Goal: Task Accomplishment & Management: Manage account settings

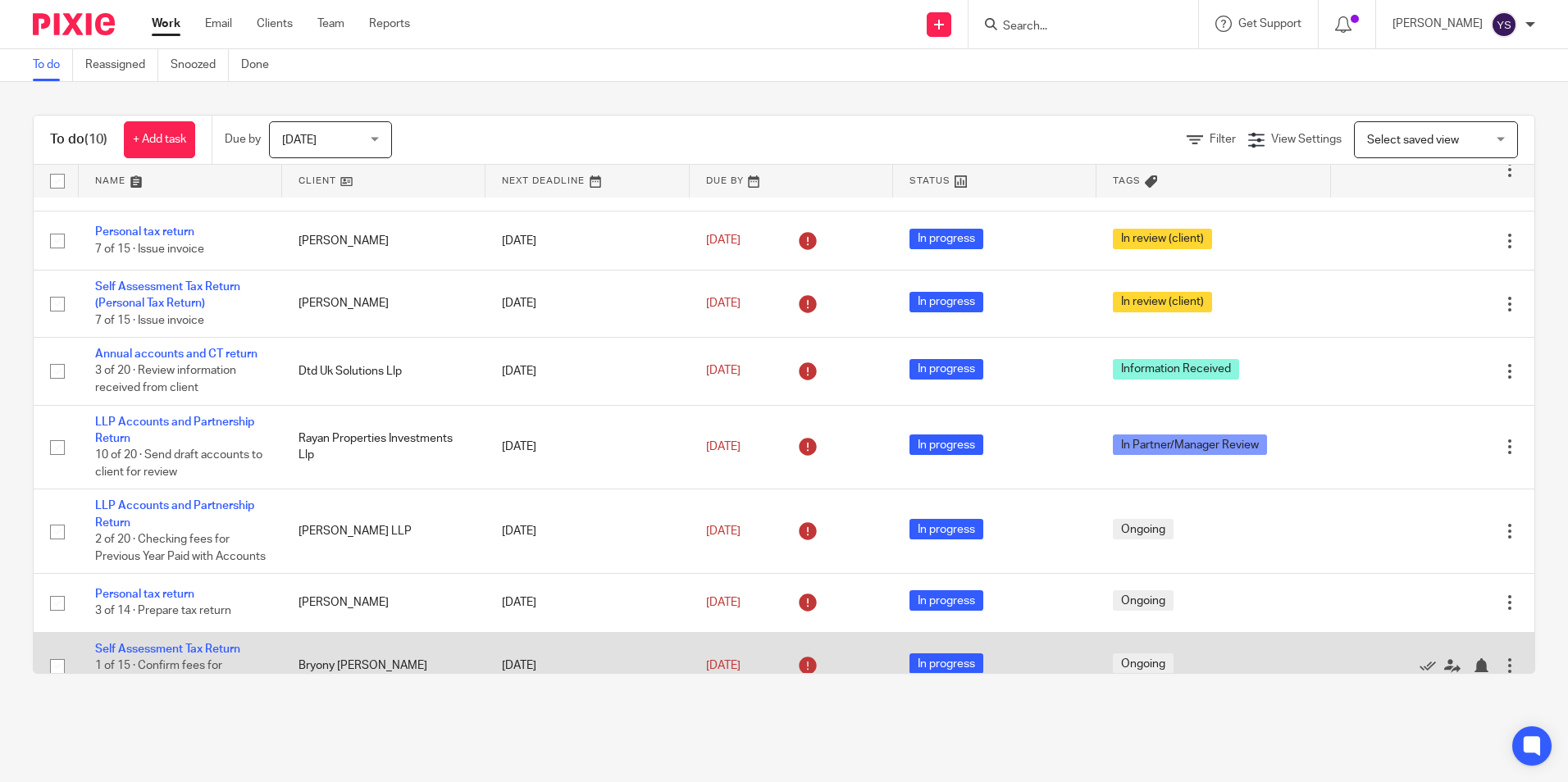
scroll to position [282, 0]
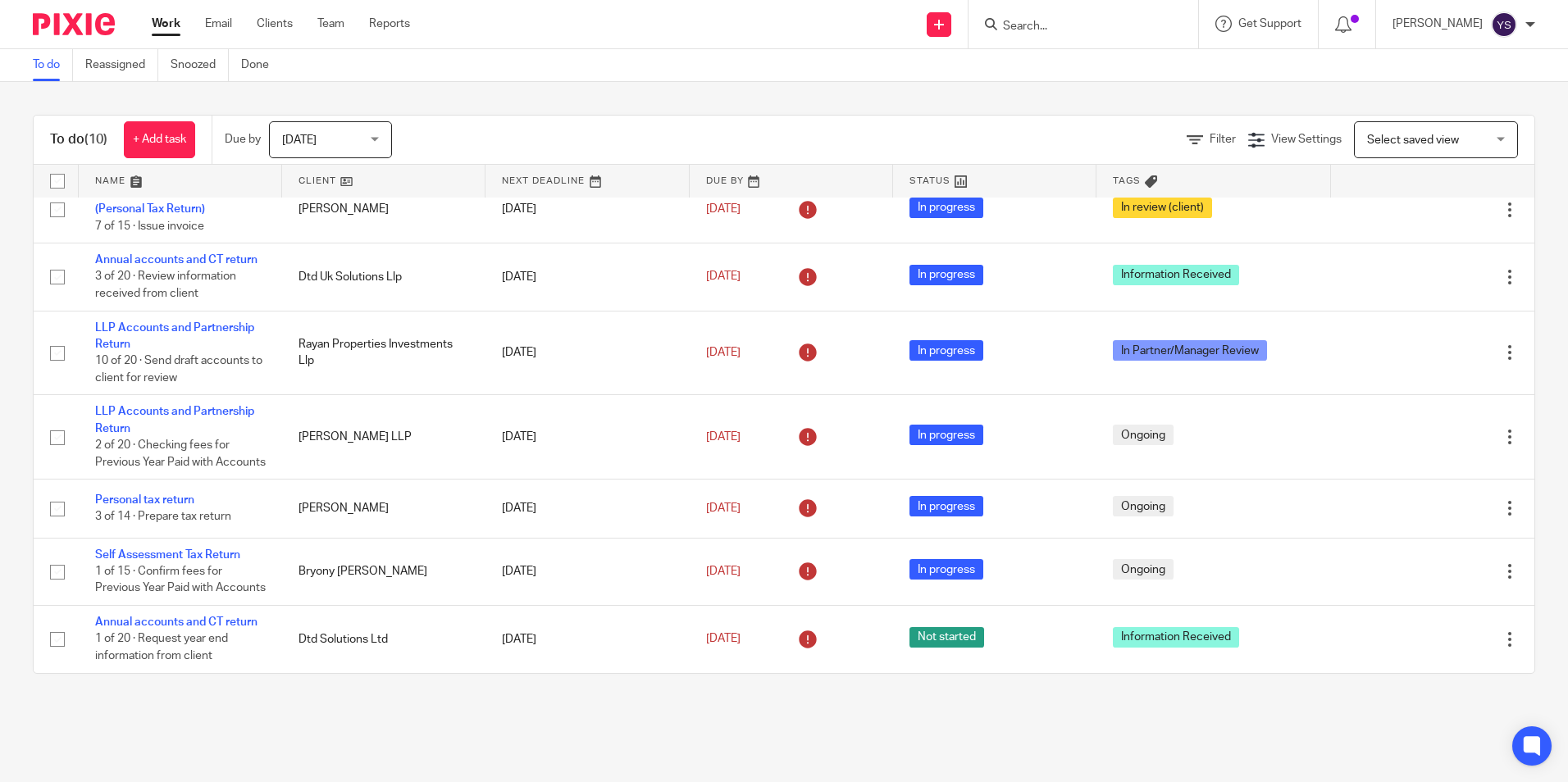
drag, startPoint x: 1039, startPoint y: 8, endPoint x: 1040, endPoint y: 21, distance: 13.0
click at [1039, 9] on div at bounding box center [1084, 24] width 230 height 48
click at [1040, 27] on input "Search" at bounding box center [1075, 28] width 148 height 15
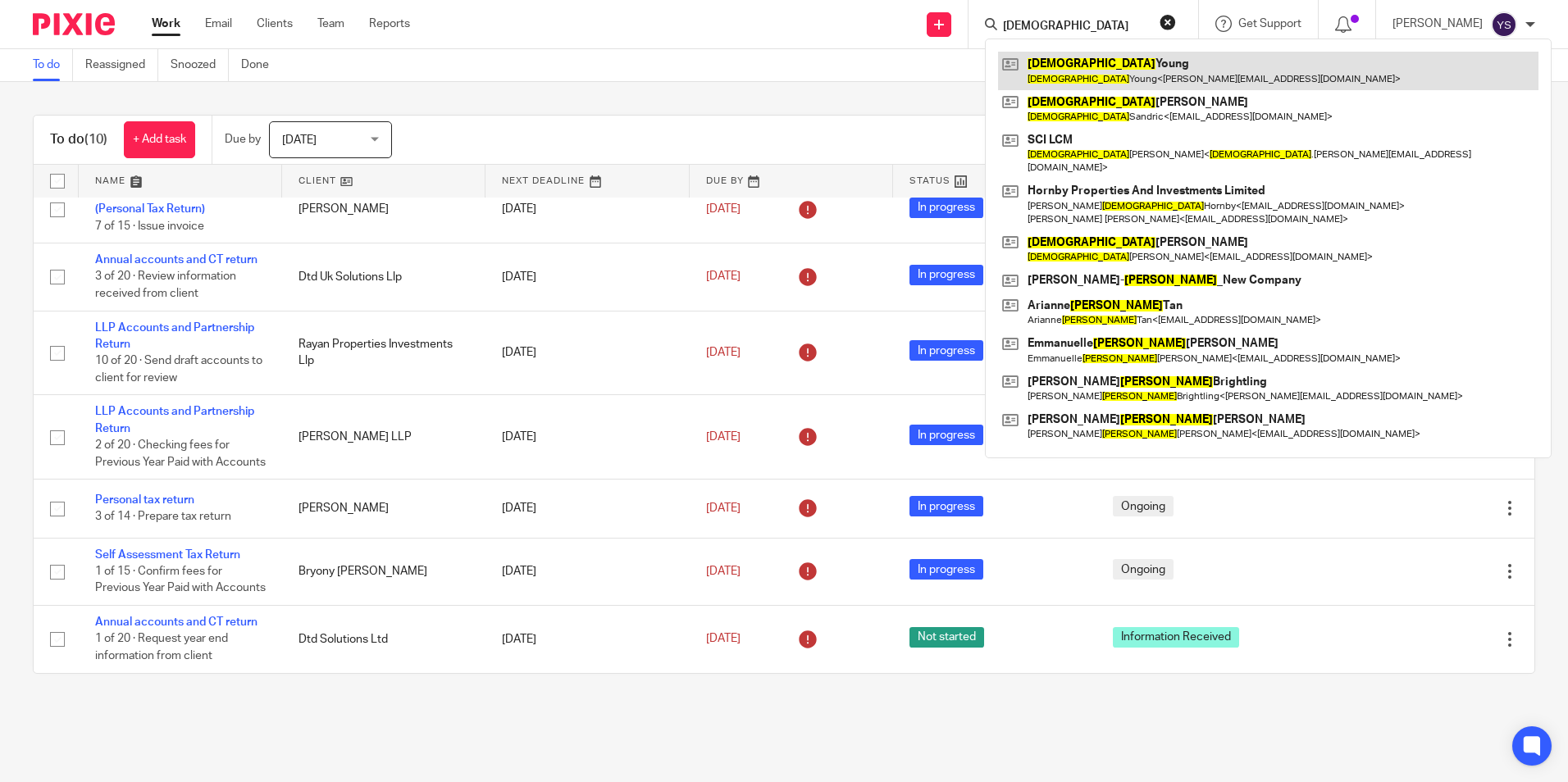
type input "Christian"
click at [1083, 75] on link at bounding box center [1269, 70] width 541 height 38
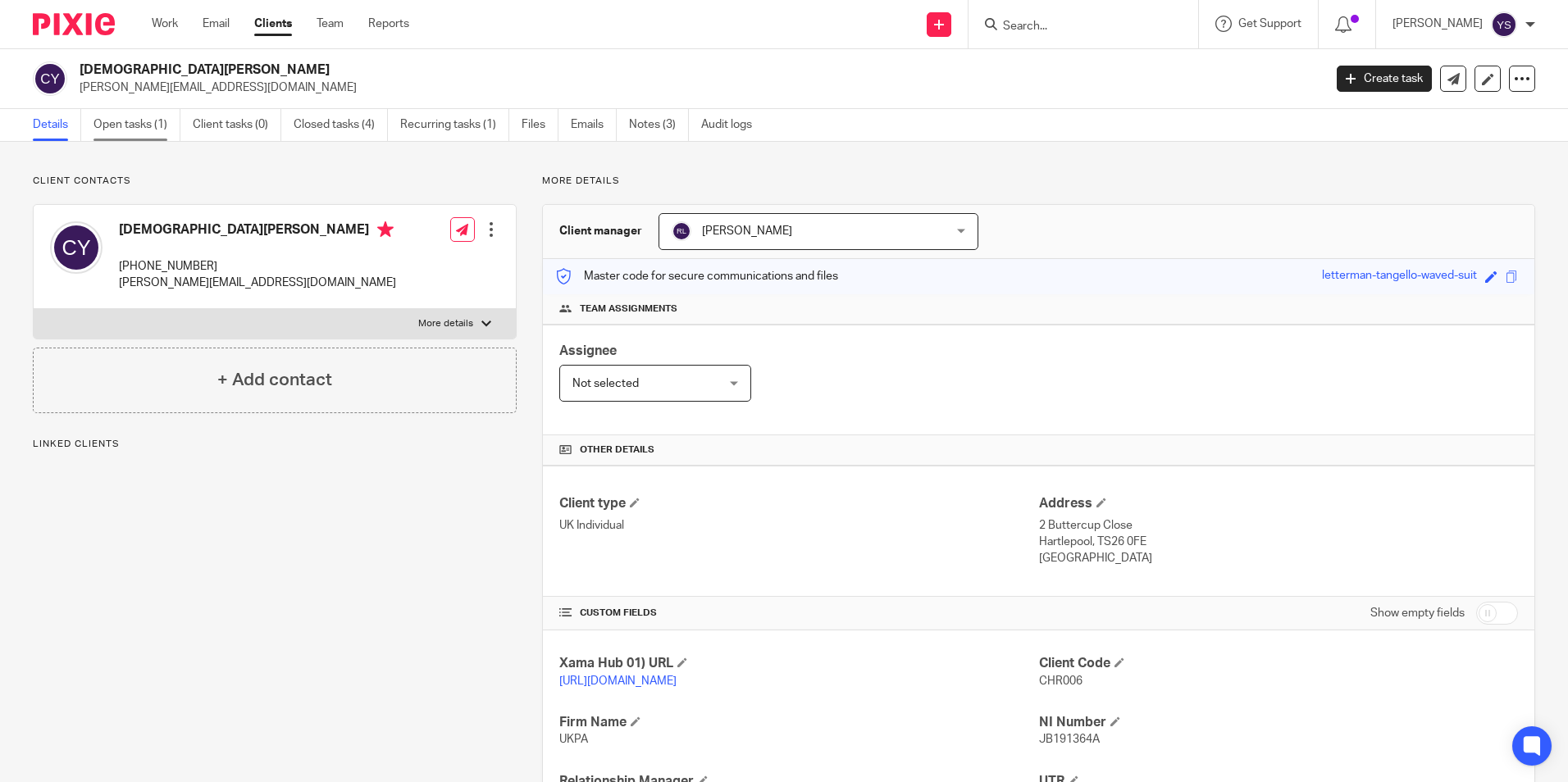
click at [121, 124] on link "Open tasks (1)" at bounding box center [138, 125] width 87 height 32
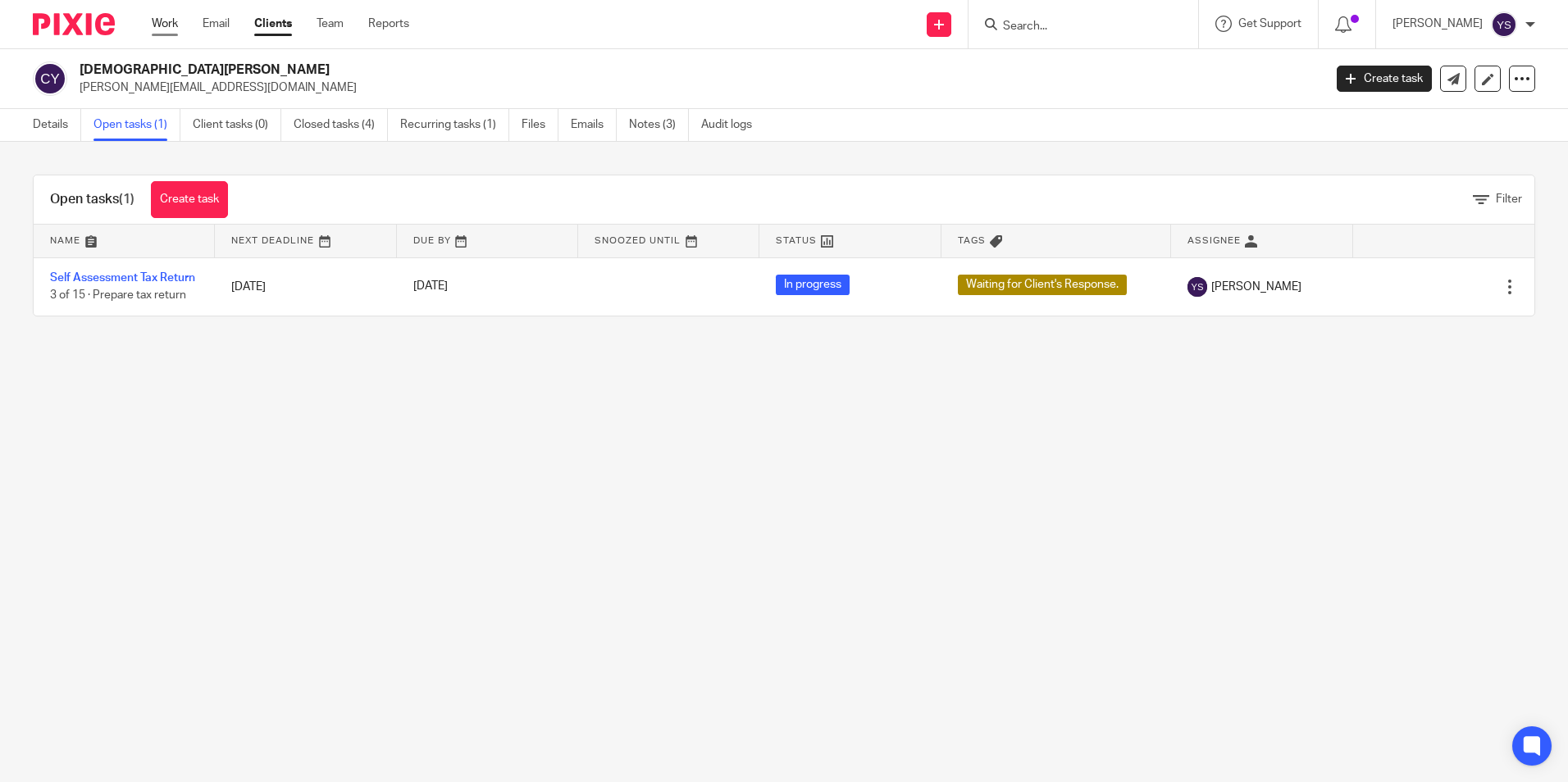
click at [162, 22] on link "Work" at bounding box center [165, 23] width 27 height 16
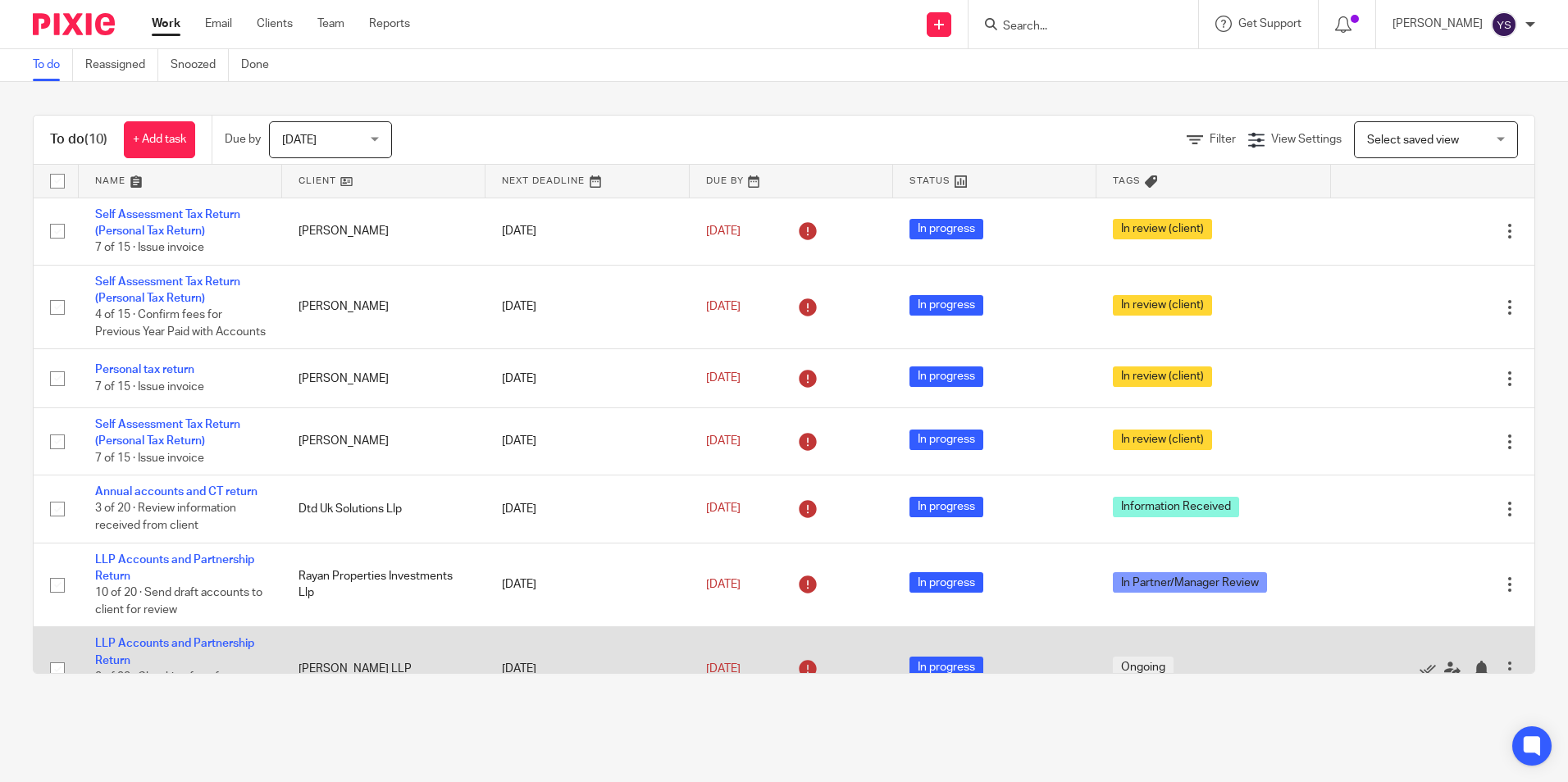
scroll to position [282, 0]
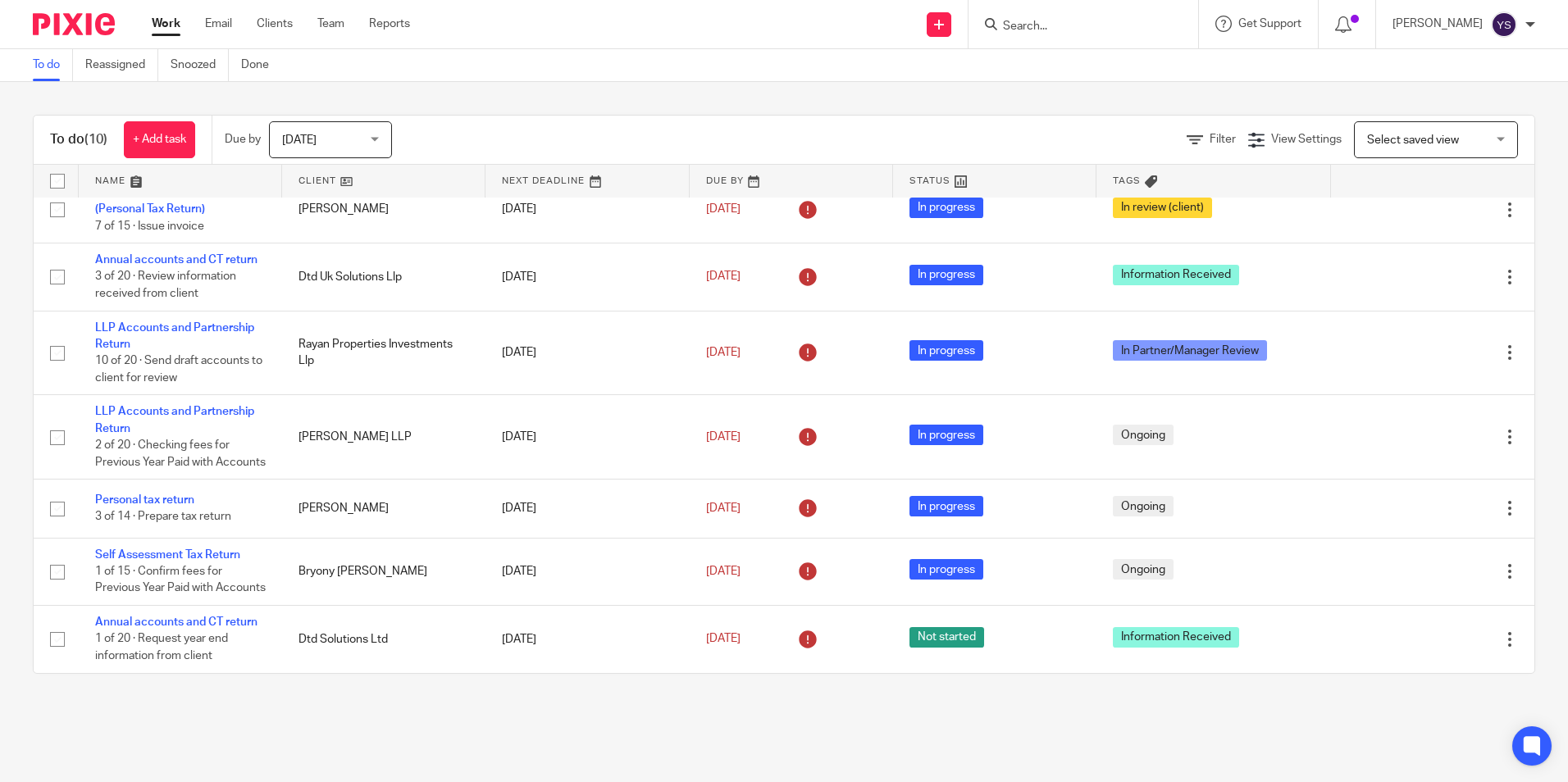
click at [374, 139] on div "Today Today" at bounding box center [330, 140] width 123 height 37
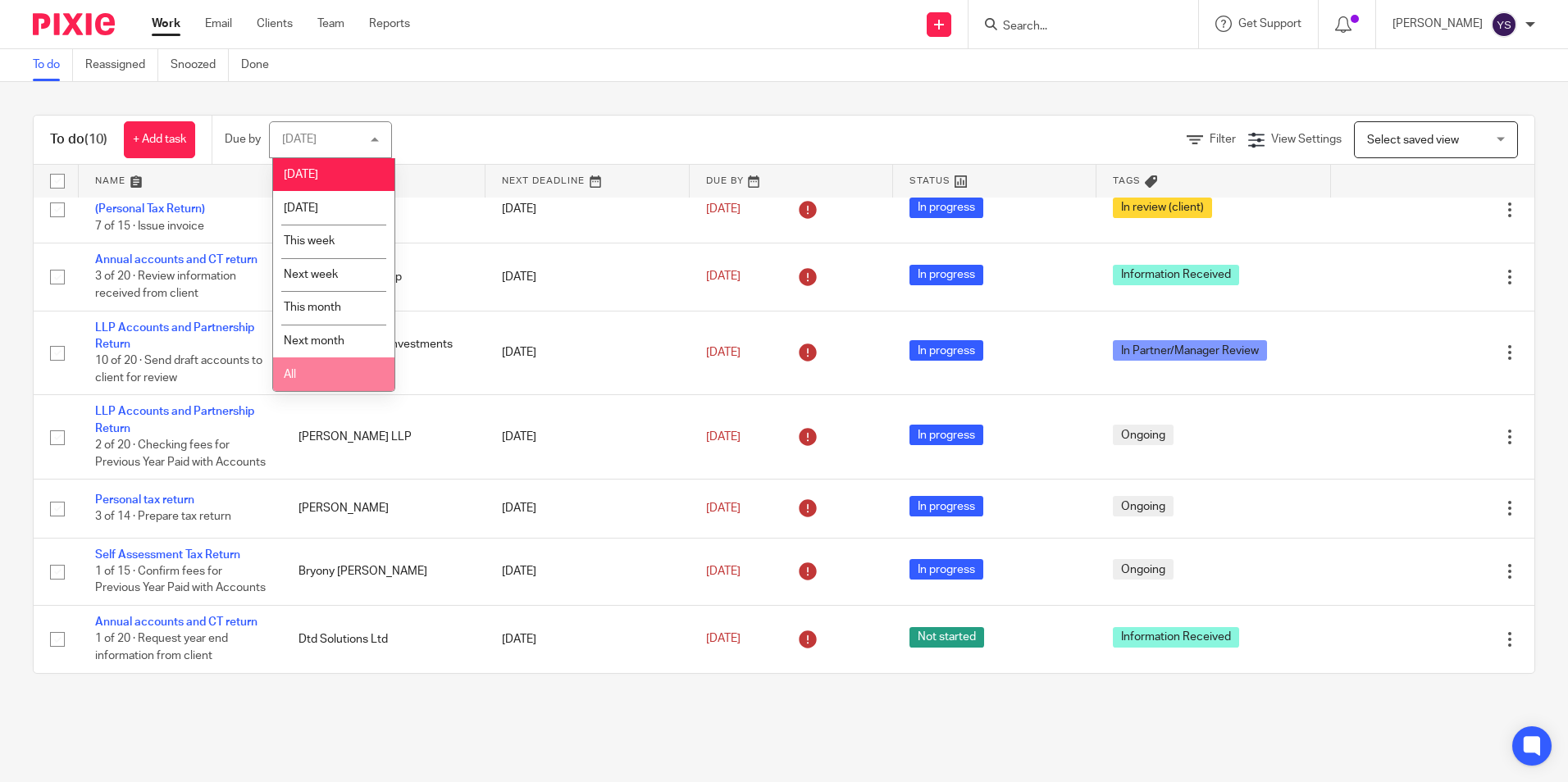
click at [317, 387] on li "All" at bounding box center [334, 374] width 121 height 33
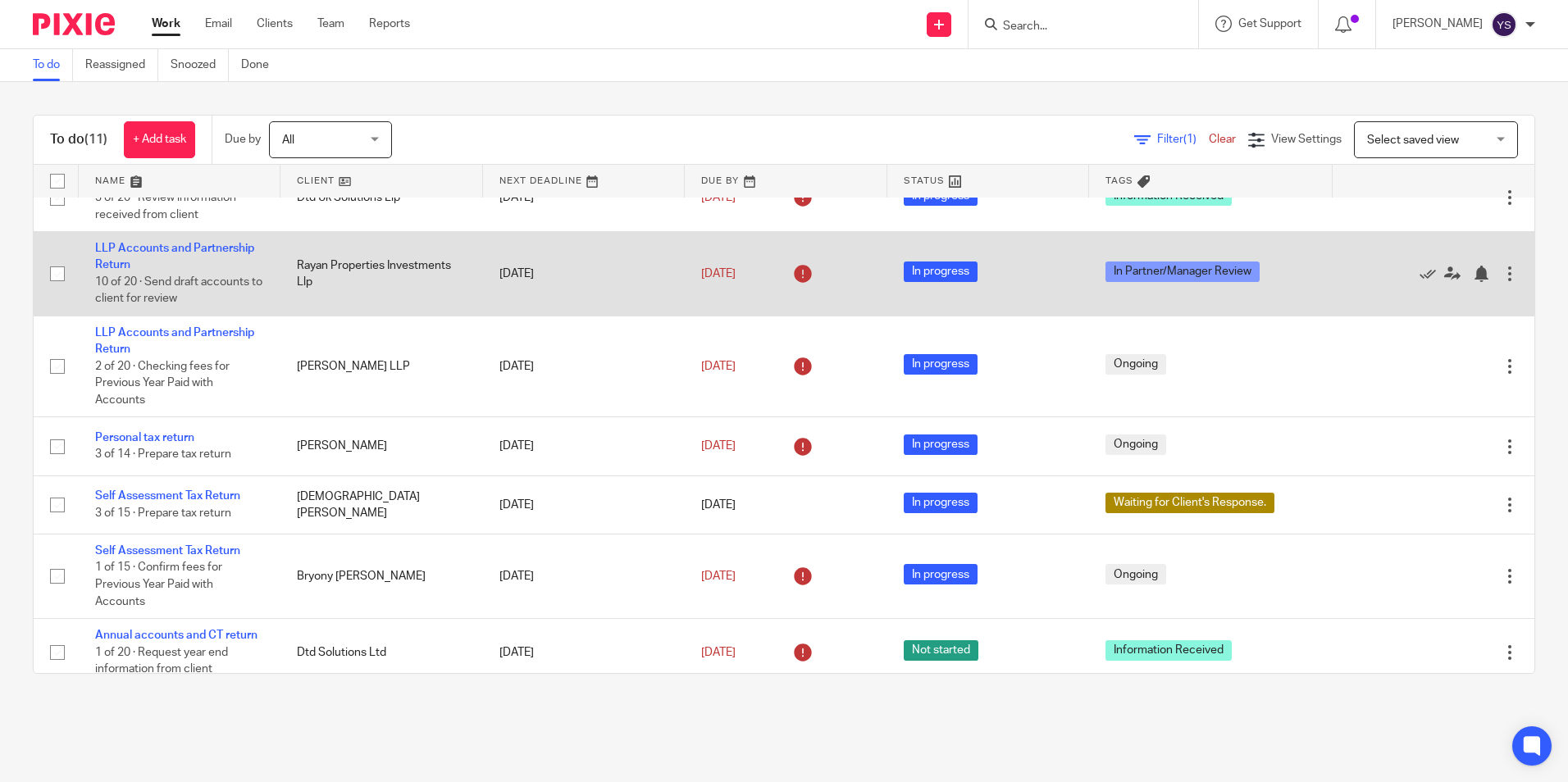
scroll to position [246, 0]
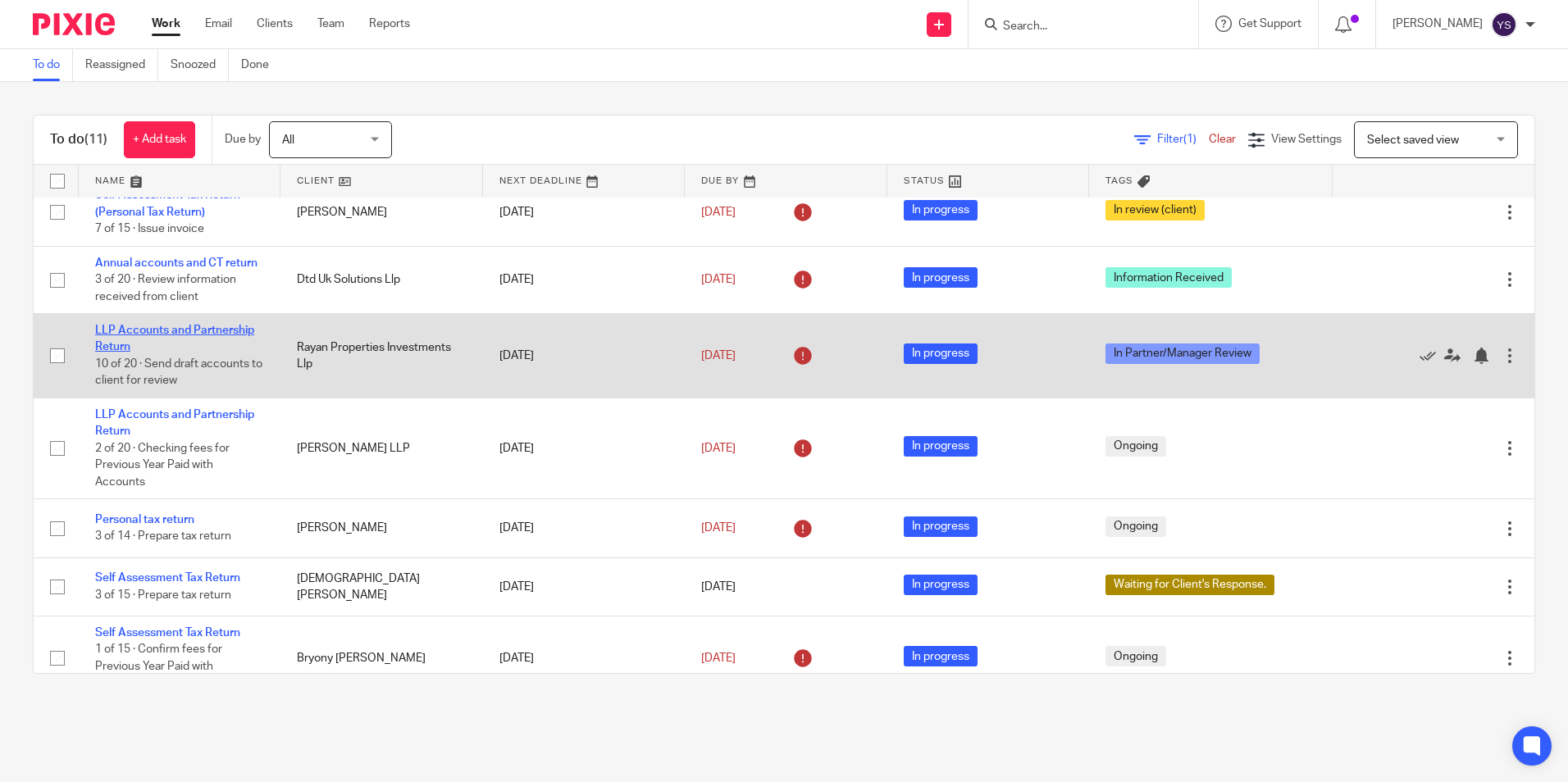
click at [248, 330] on link "LLP Accounts and Partnership Return" at bounding box center [175, 338] width 159 height 28
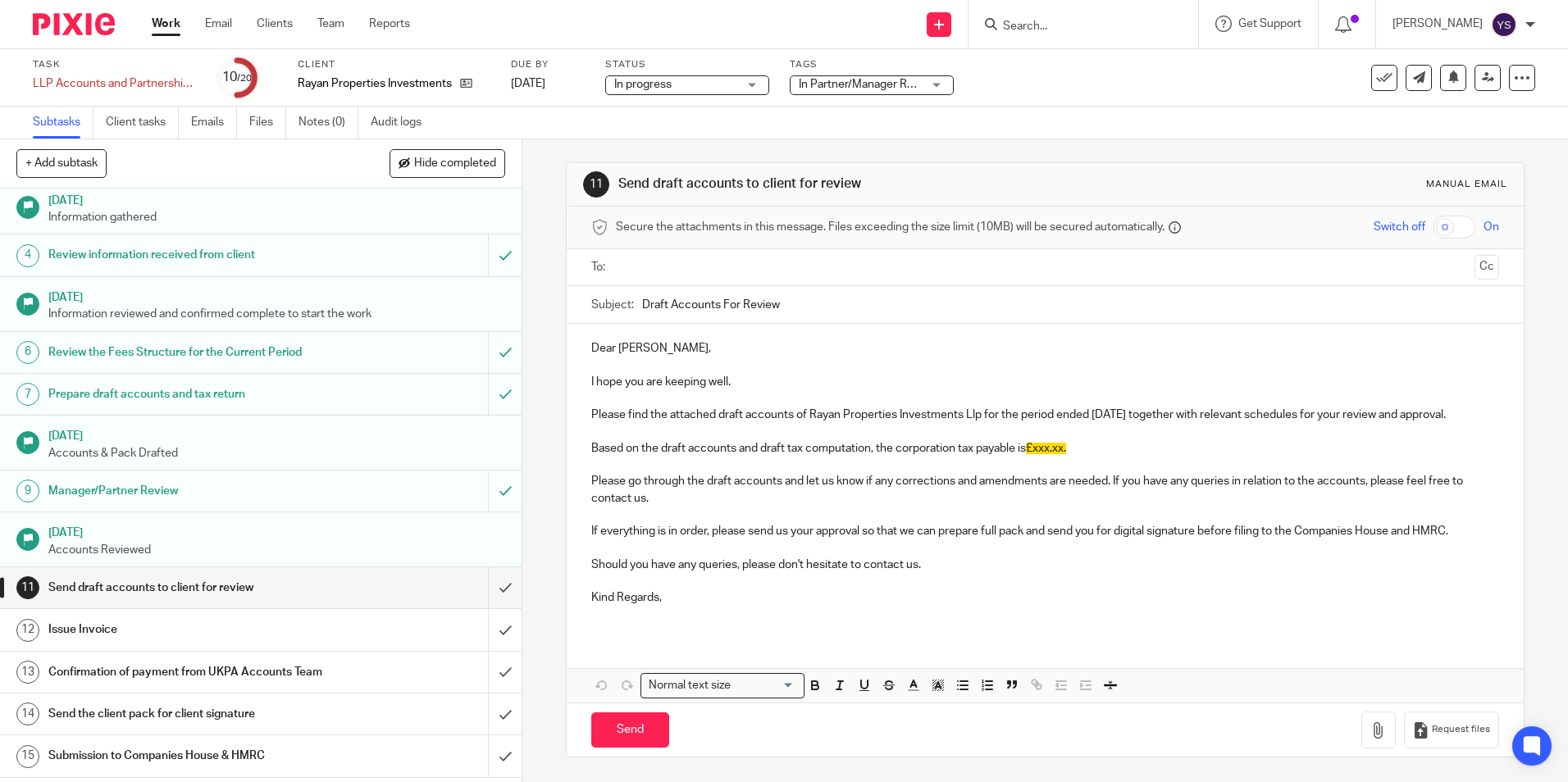
scroll to position [328, 0]
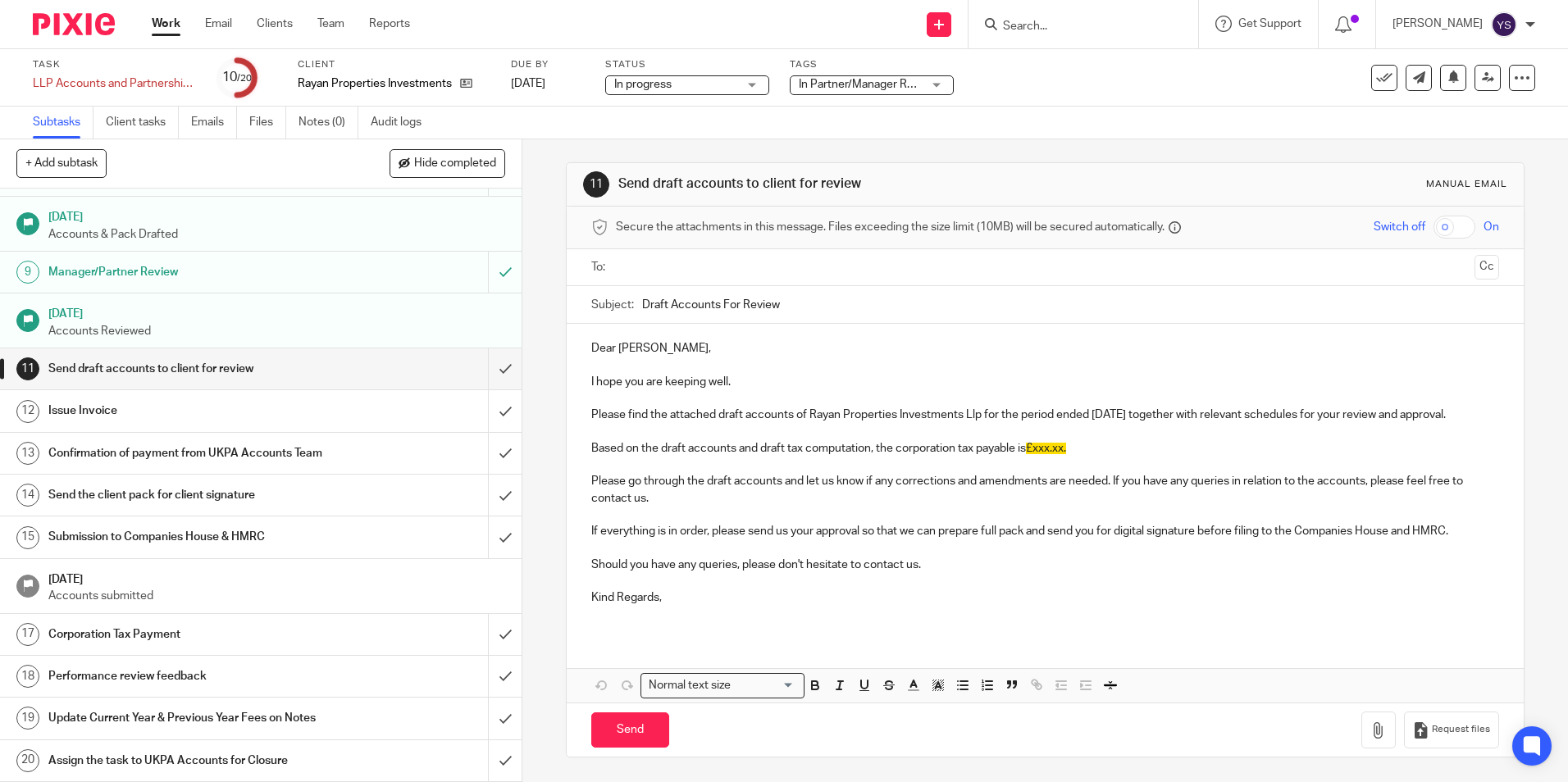
click at [914, 87] on span "In Partner/Manager Review" at bounding box center [868, 84] width 138 height 11
click at [1117, 99] on div "Task LLP Accounts and Partnership Return Save LLP Accounts and Partnership Retu…" at bounding box center [784, 78] width 1568 height 57
click at [1483, 83] on icon at bounding box center [1488, 77] width 12 height 12
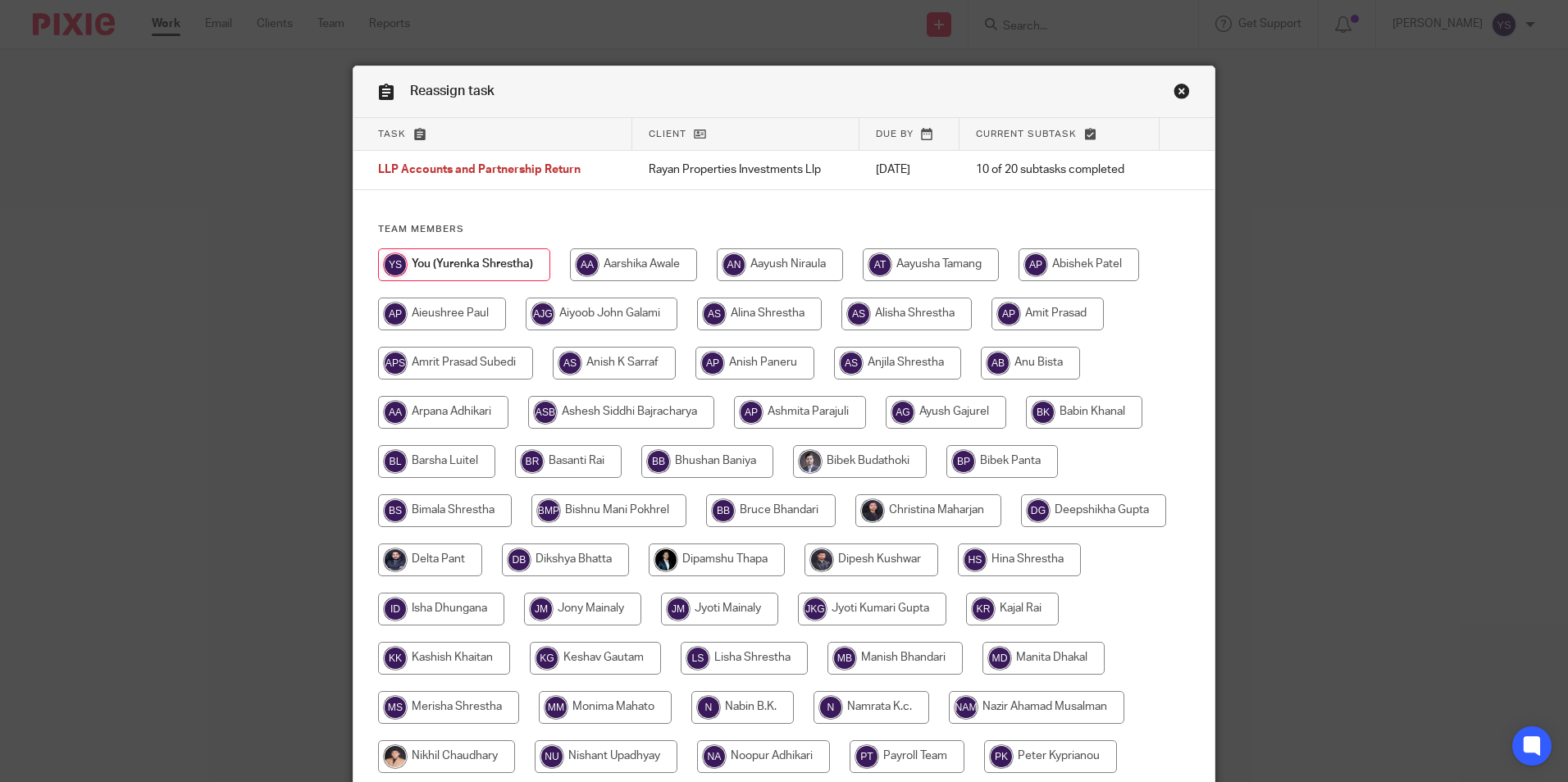
click at [941, 516] on input "radio" at bounding box center [928, 511] width 146 height 33
radio input "true"
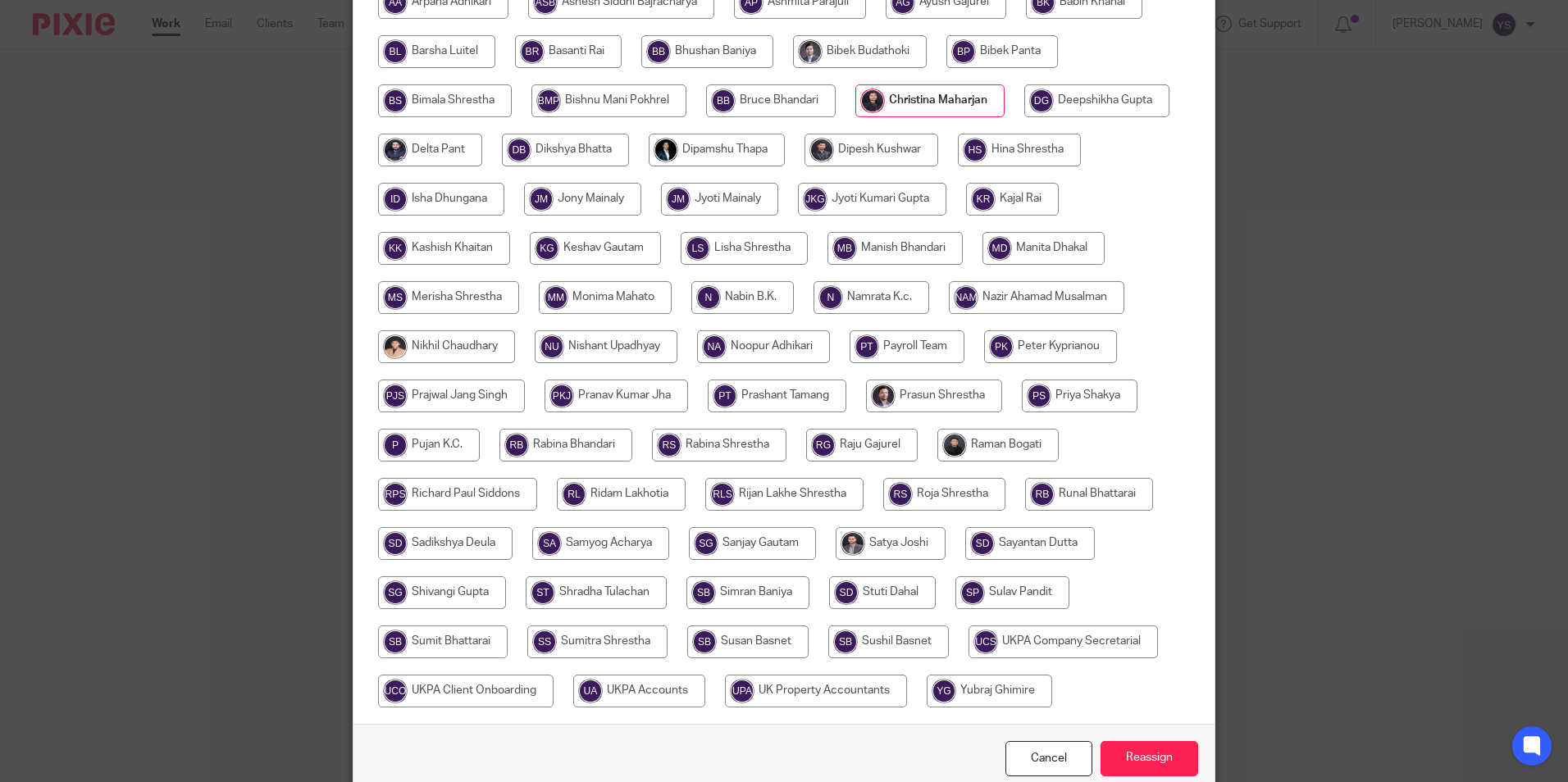
scroll to position [487, 0]
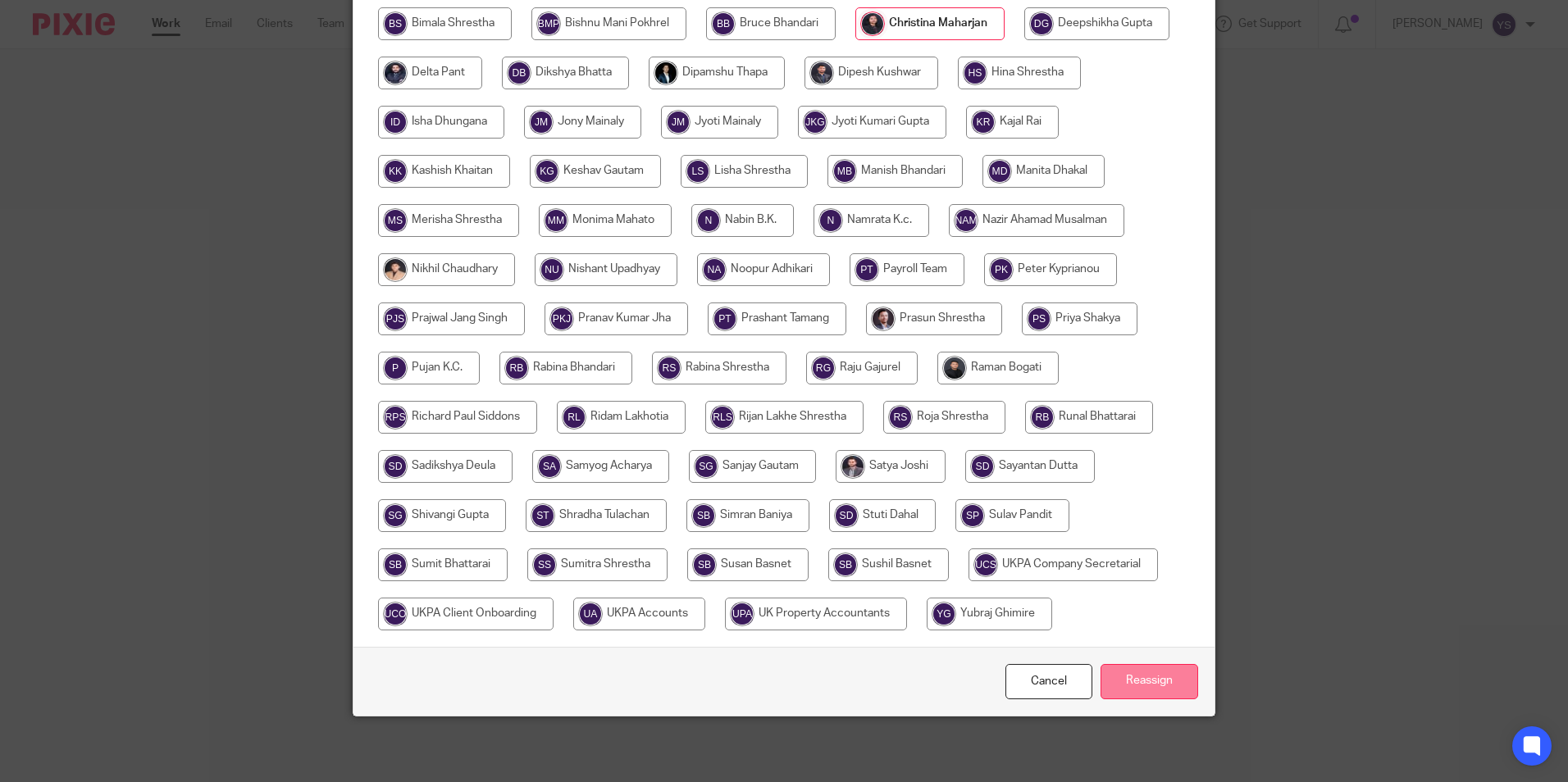
click at [1146, 693] on input "Reassign" at bounding box center [1149, 681] width 98 height 35
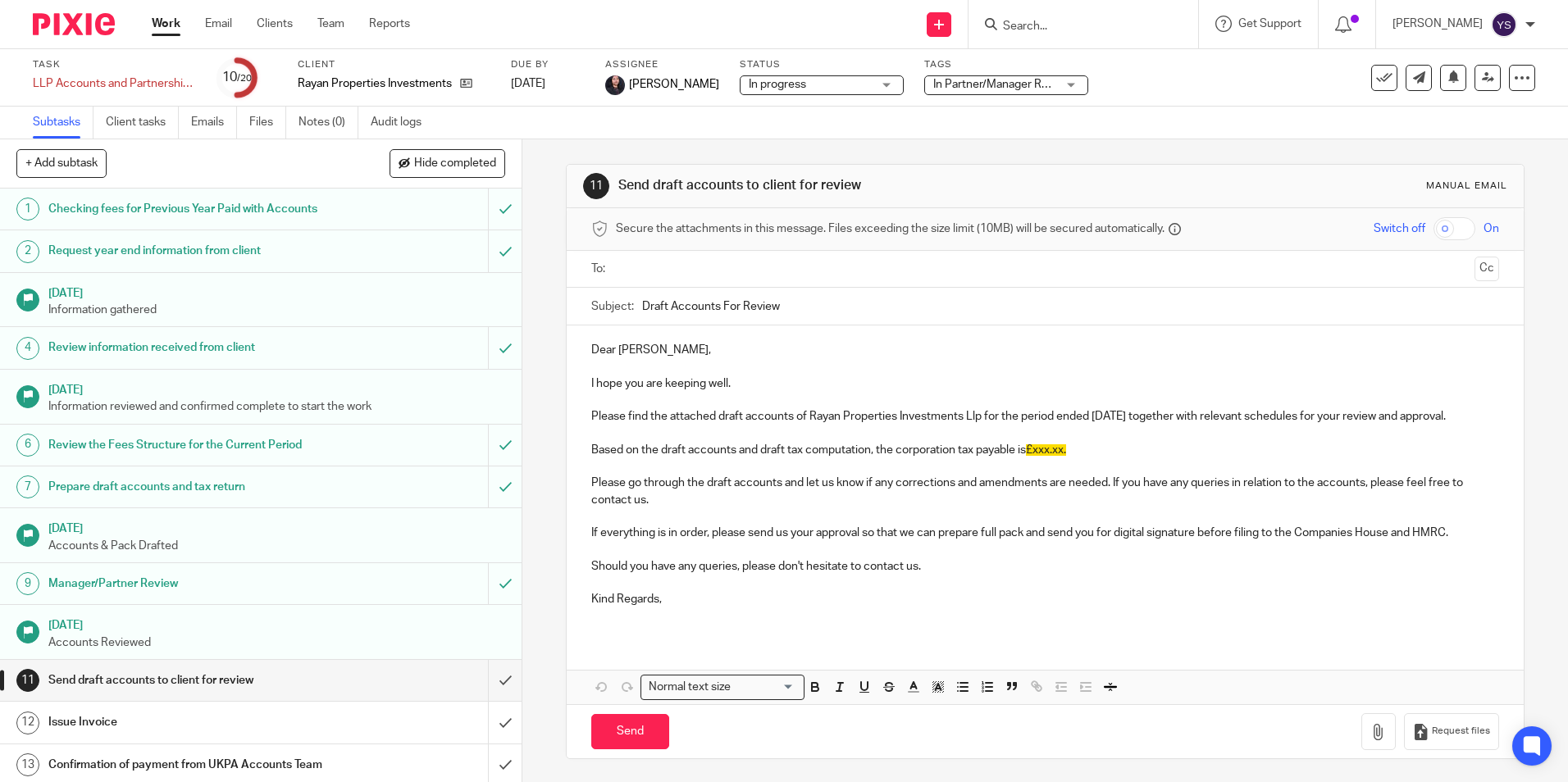
click at [166, 29] on link "Work" at bounding box center [166, 23] width 28 height 16
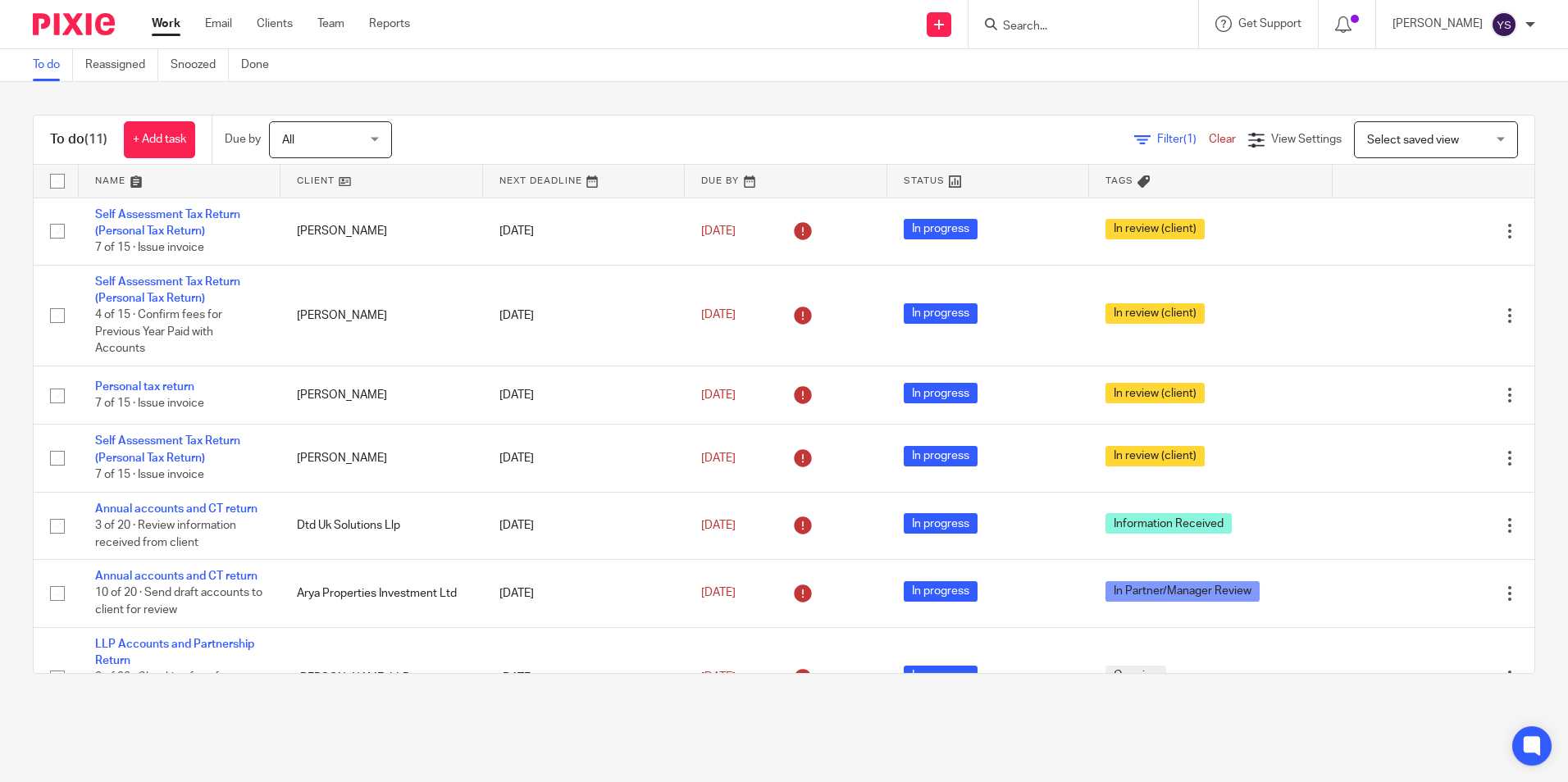
scroll to position [324, 0]
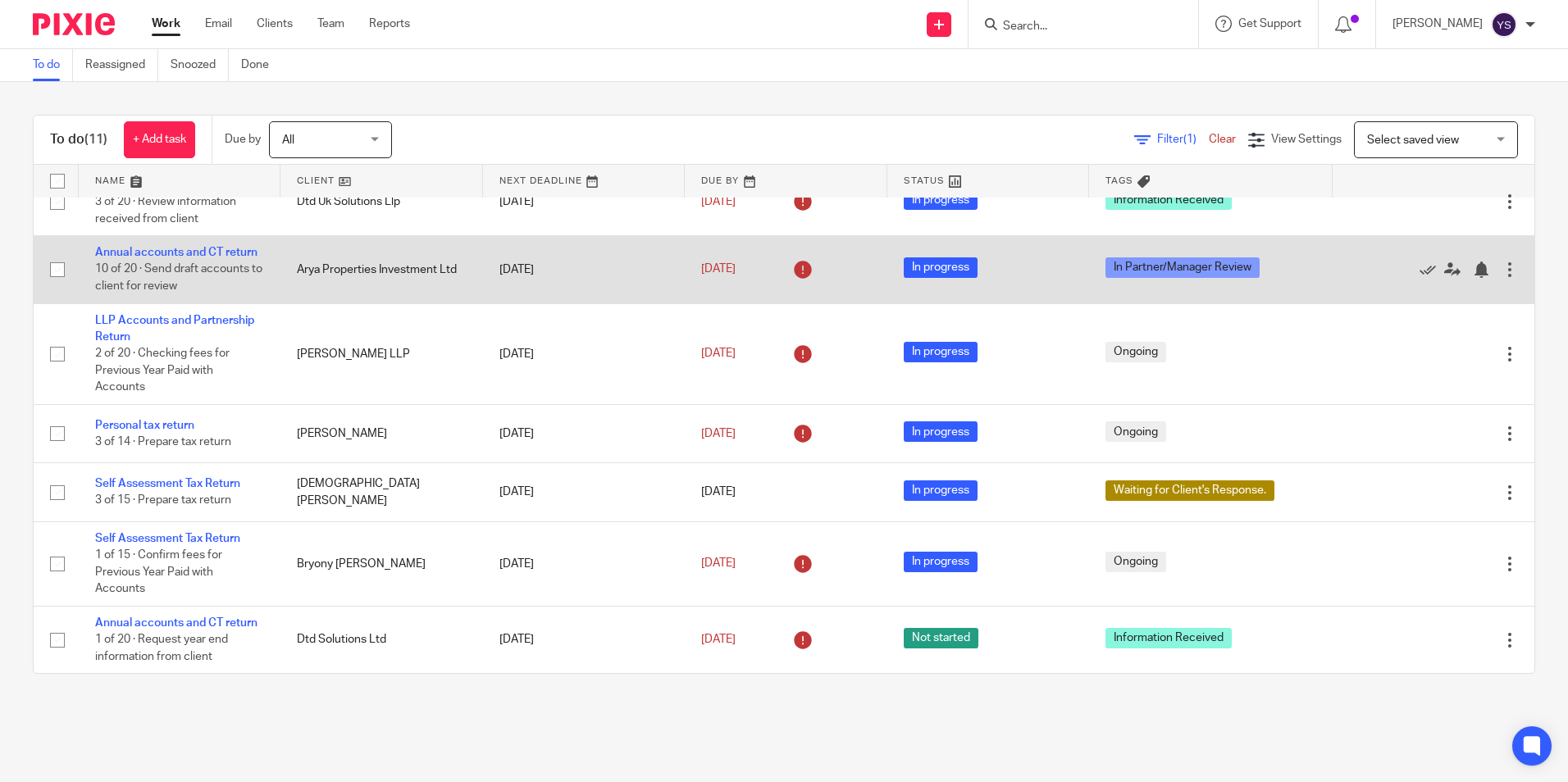
click at [215, 245] on td "Annual accounts and CT return 10 of 20 · Send draft accounts to client for revi…" at bounding box center [179, 270] width 202 height 67
click at [214, 251] on link "Annual accounts and CT return" at bounding box center [176, 252] width 162 height 11
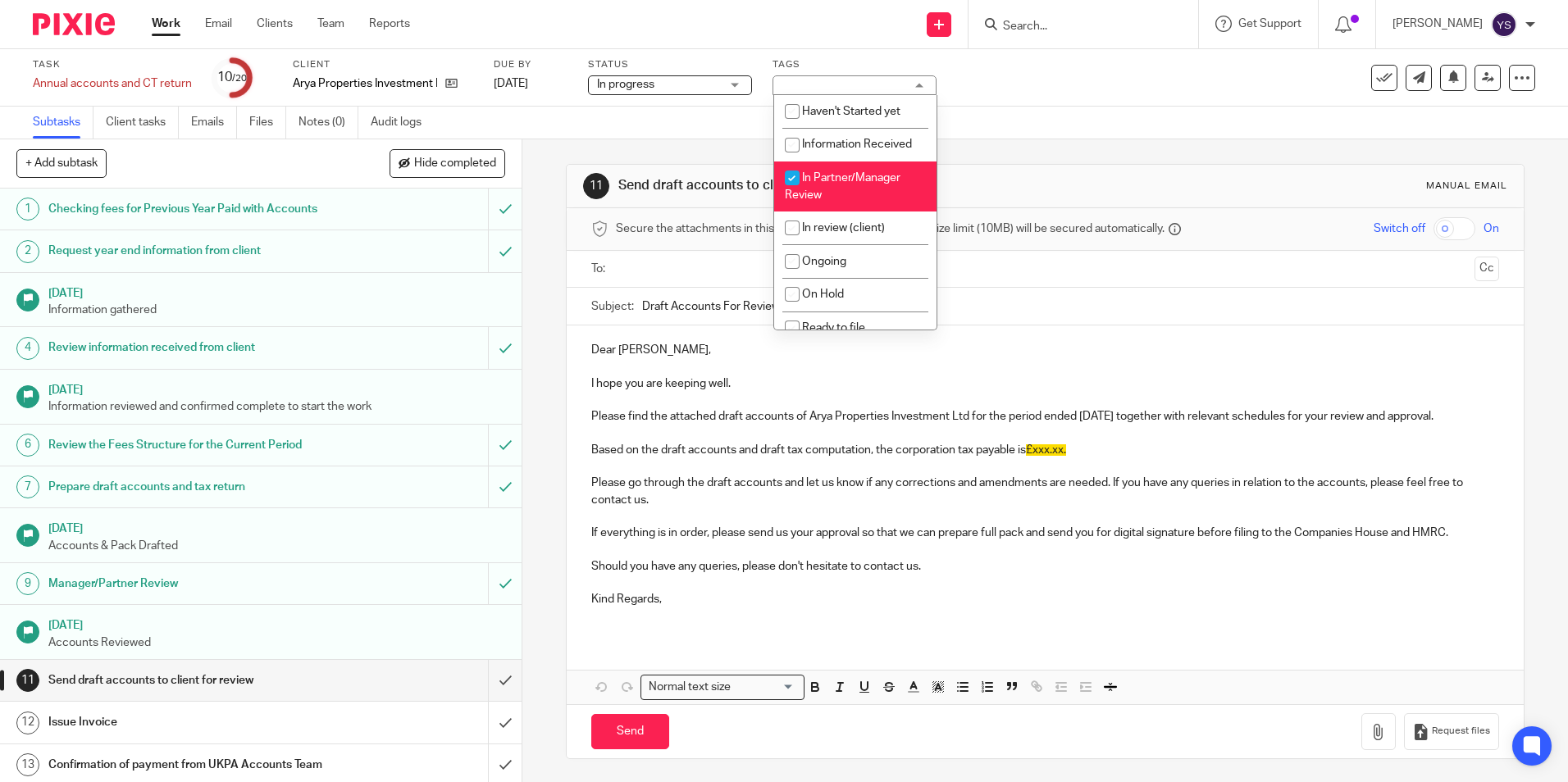
click at [779, 177] on input "checkbox" at bounding box center [792, 177] width 31 height 31
checkbox input "false"
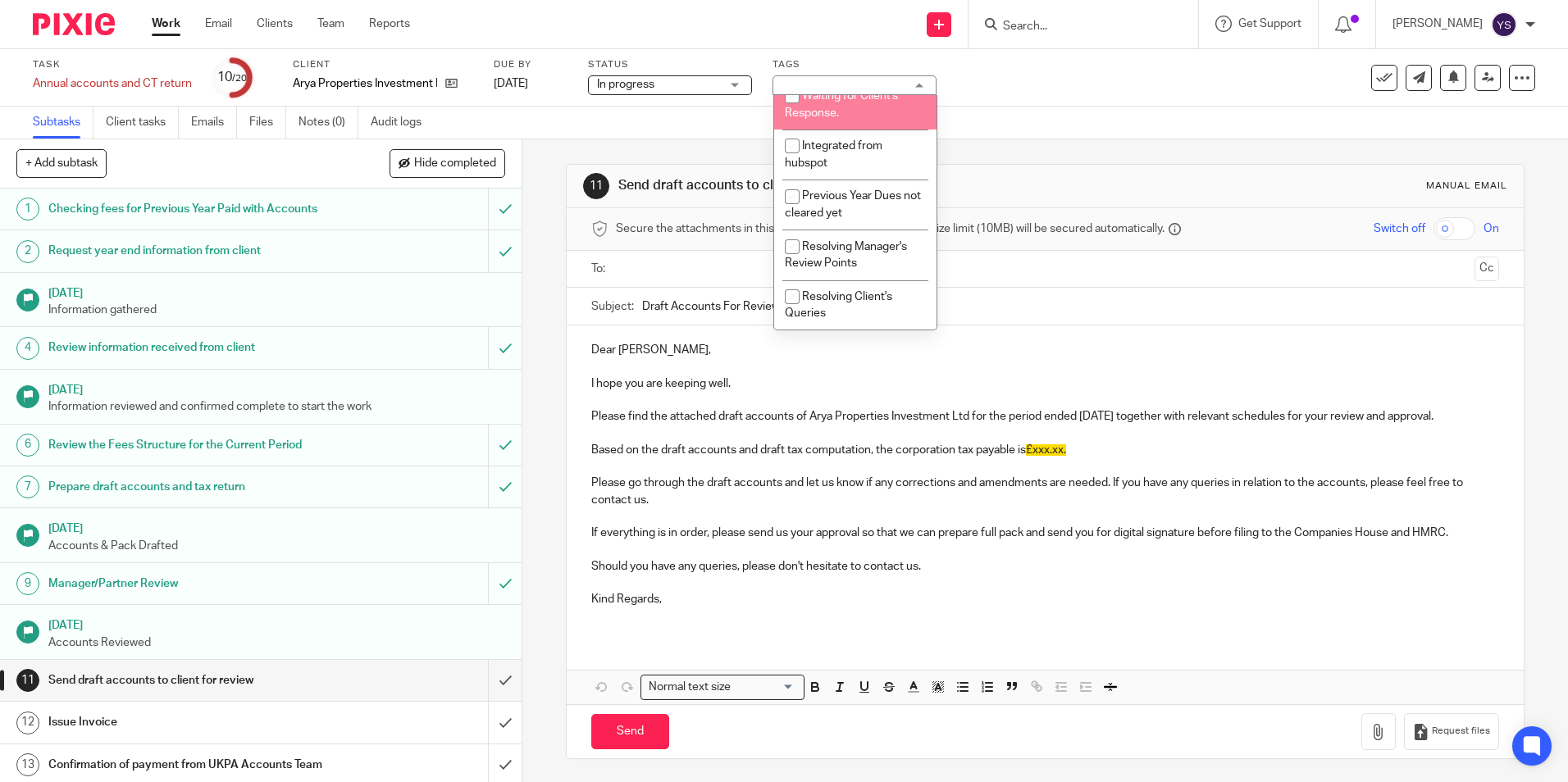
scroll to position [365, 0]
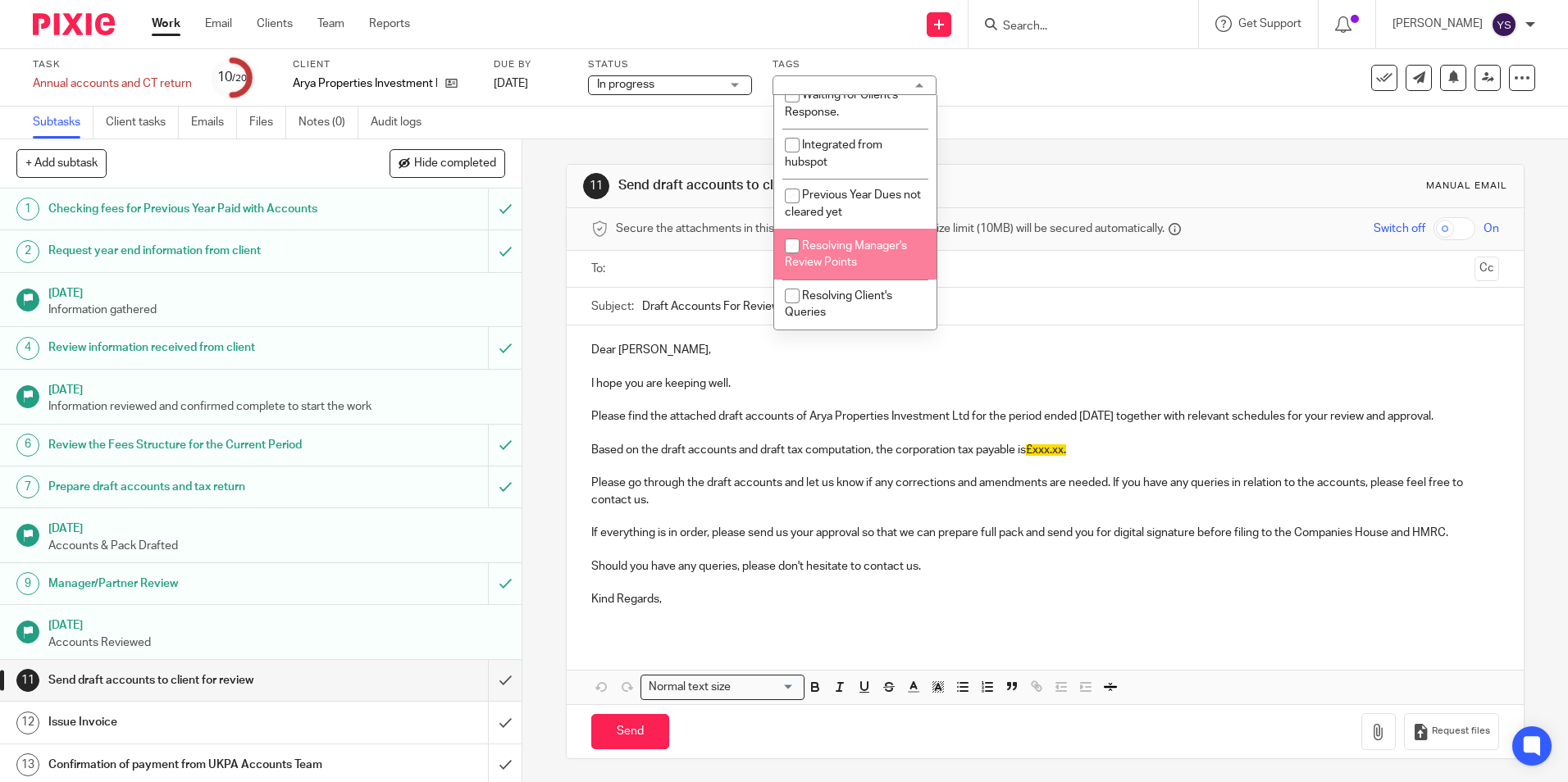
click at [794, 244] on input "checkbox" at bounding box center [792, 246] width 31 height 31
checkbox input "true"
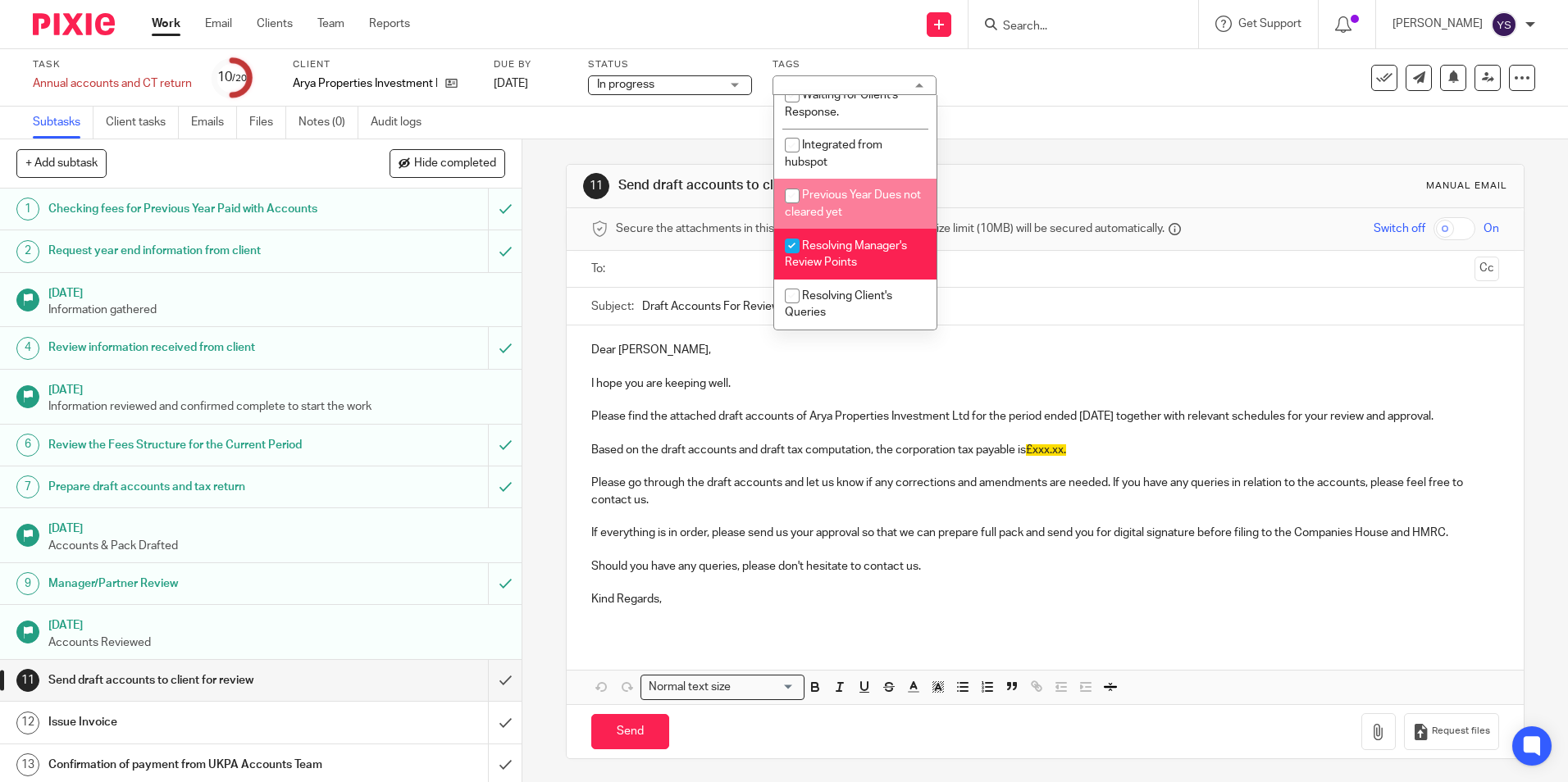
click at [1078, 121] on div "Subtasks Client tasks Emails Files Notes (0) Audit logs" at bounding box center [784, 122] width 1568 height 33
